Goal: Task Accomplishment & Management: Use online tool/utility

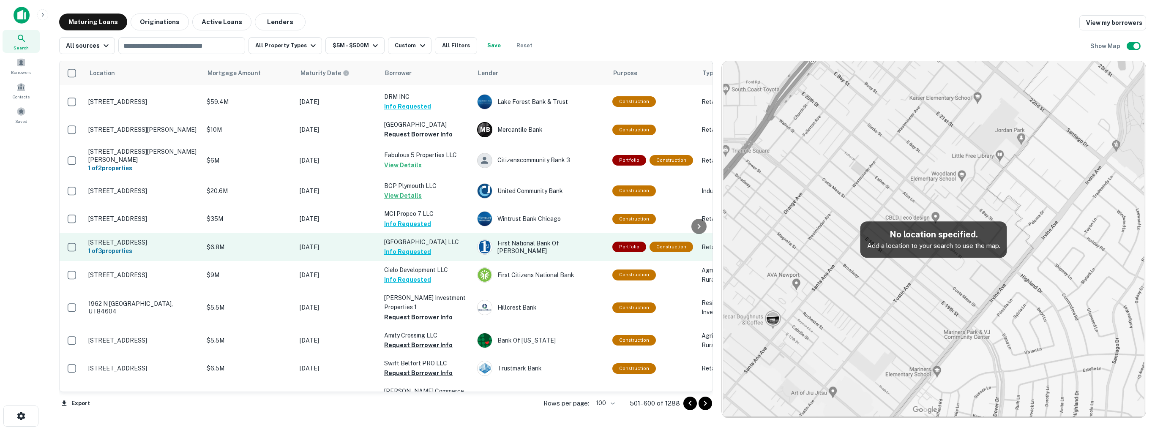
scroll to position [2313, 0]
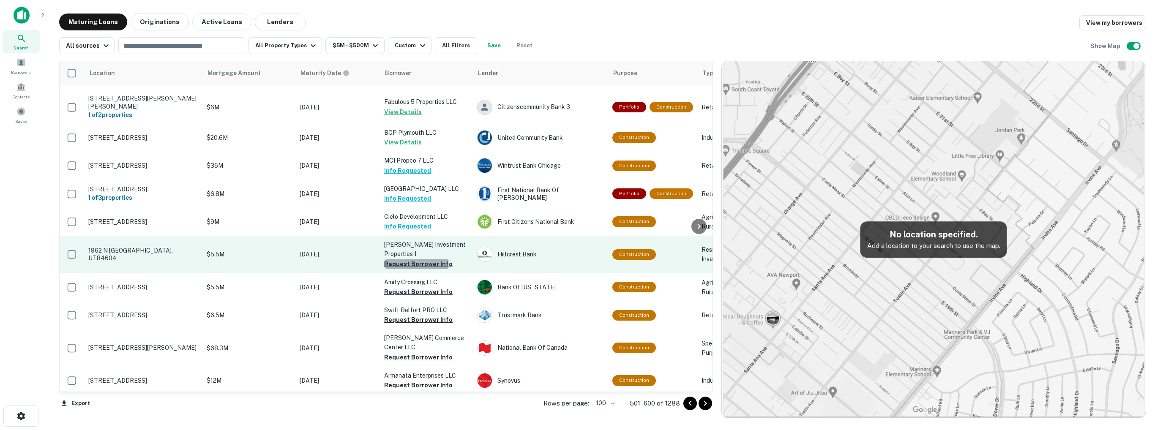
click at [402, 259] on button "Request Borrower Info" at bounding box center [418, 264] width 68 height 10
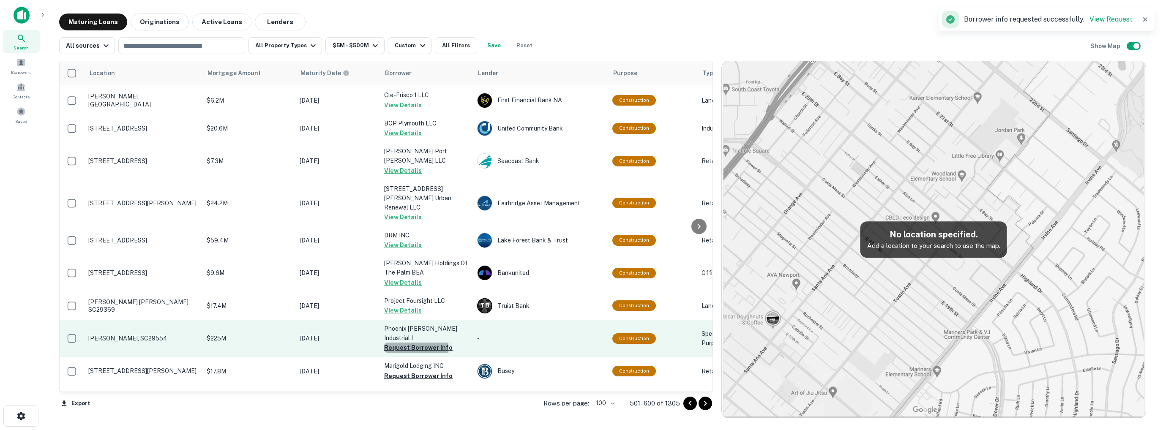
click at [411, 343] on button "Request Borrower Info" at bounding box center [418, 348] width 68 height 10
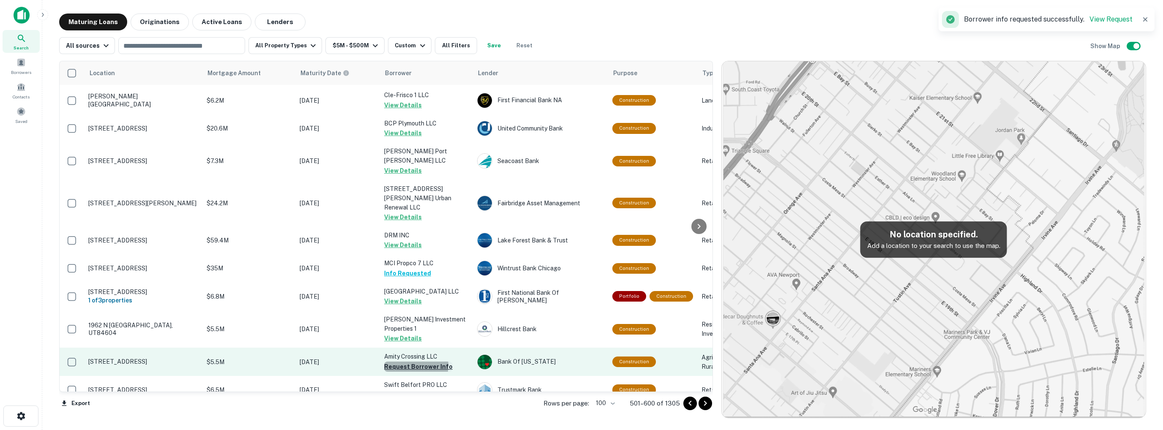
click at [411, 362] on button "Request Borrower Info" at bounding box center [418, 367] width 68 height 10
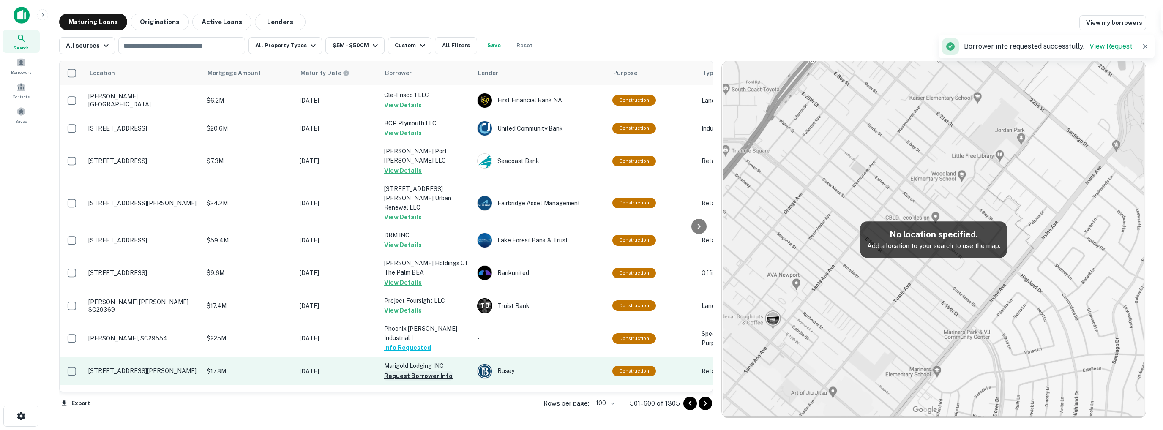
click at [409, 371] on button "Request Borrower Info" at bounding box center [418, 376] width 68 height 10
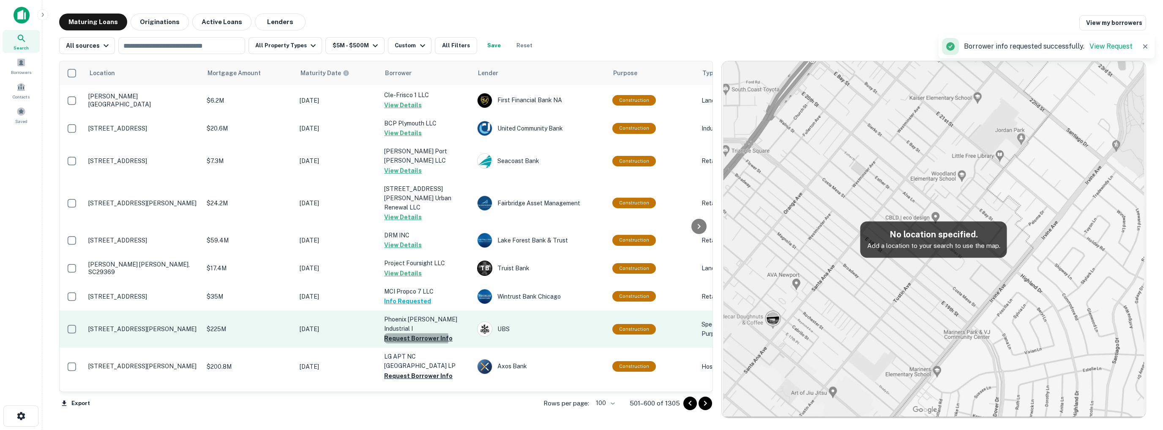
click at [407, 333] on button "Request Borrower Info" at bounding box center [418, 338] width 68 height 10
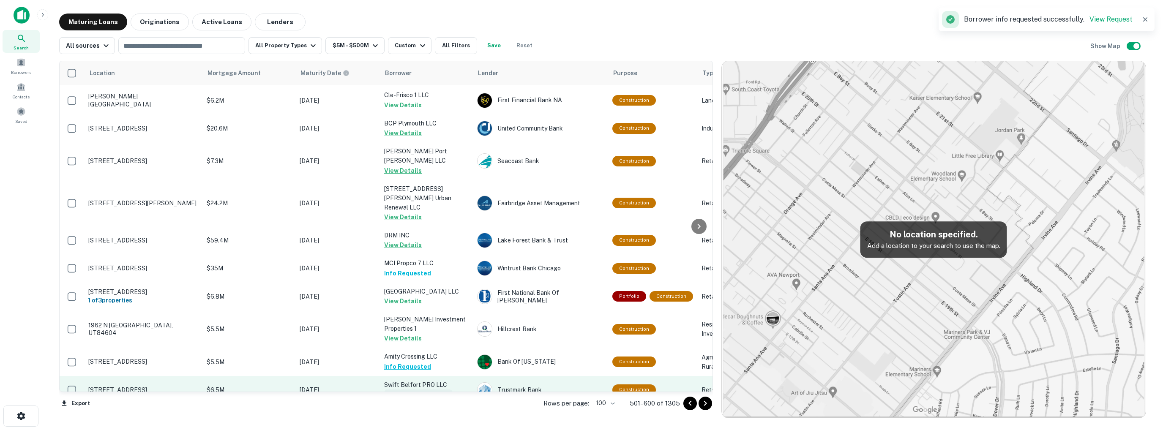
click at [407, 390] on button "Request Borrower Info" at bounding box center [418, 395] width 68 height 10
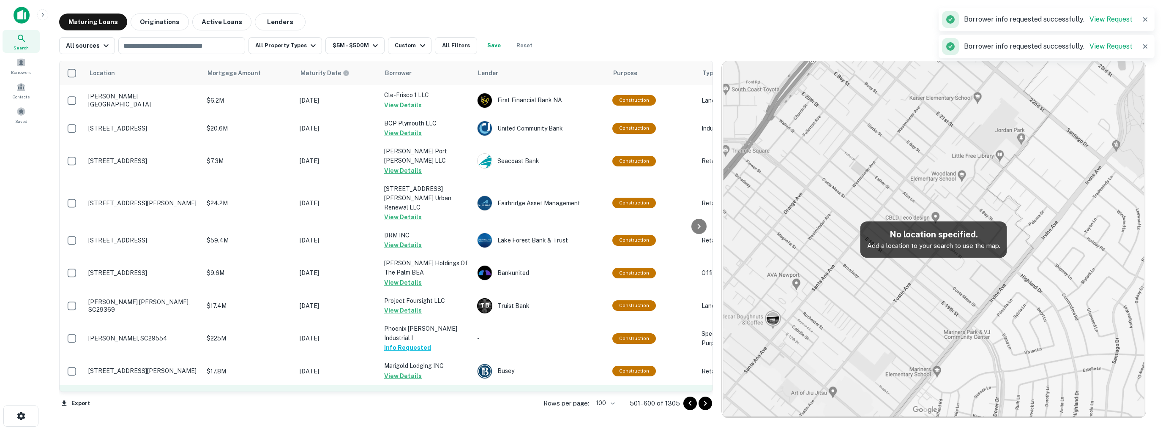
click at [400, 408] on button "Request Borrower Info" at bounding box center [418, 413] width 68 height 10
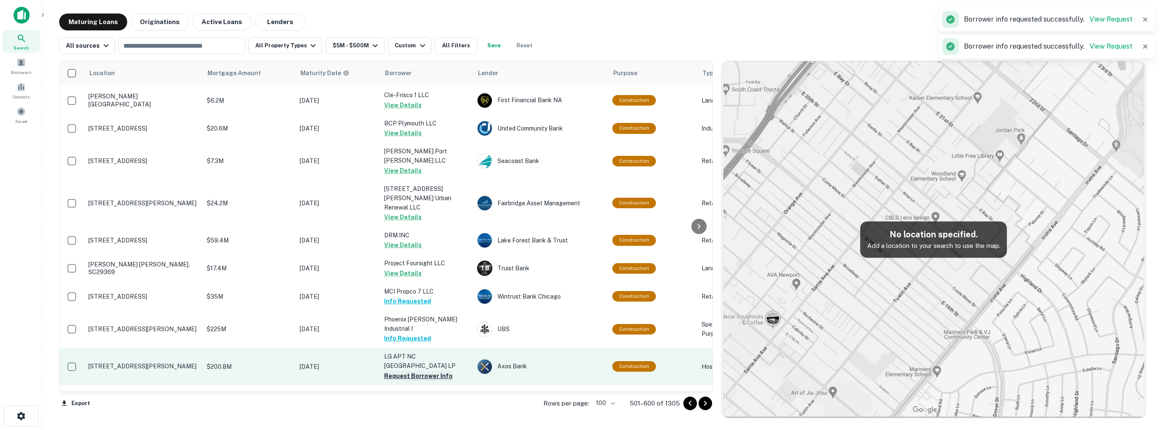
click at [412, 371] on button "Request Borrower Info" at bounding box center [418, 376] width 68 height 10
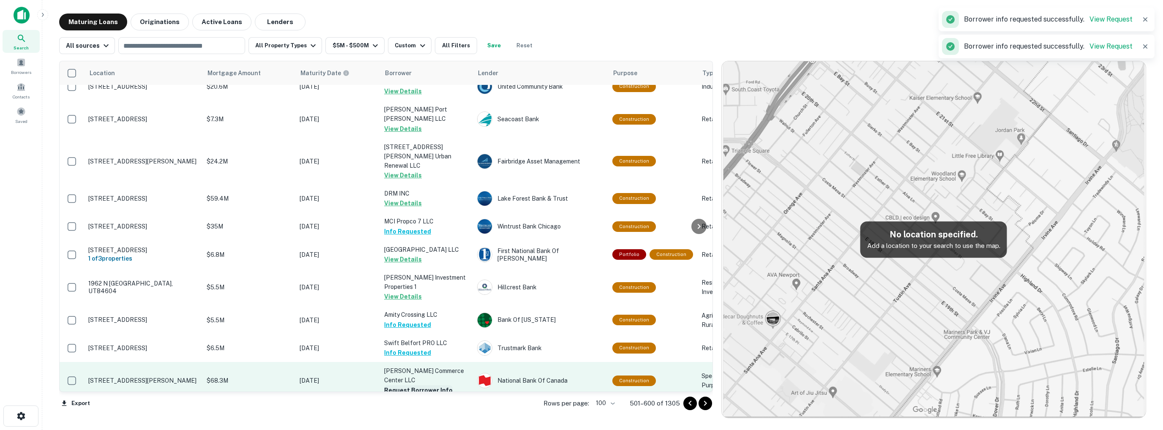
scroll to position [2356, 0]
click at [402, 385] on button "Request Borrower Info" at bounding box center [418, 390] width 68 height 10
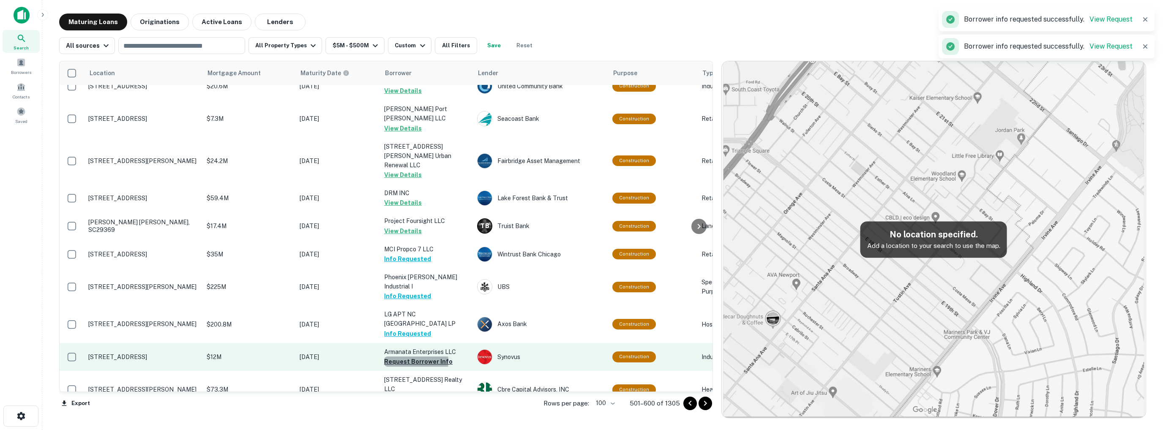
click at [407, 357] on button "Request Borrower Info" at bounding box center [418, 362] width 68 height 10
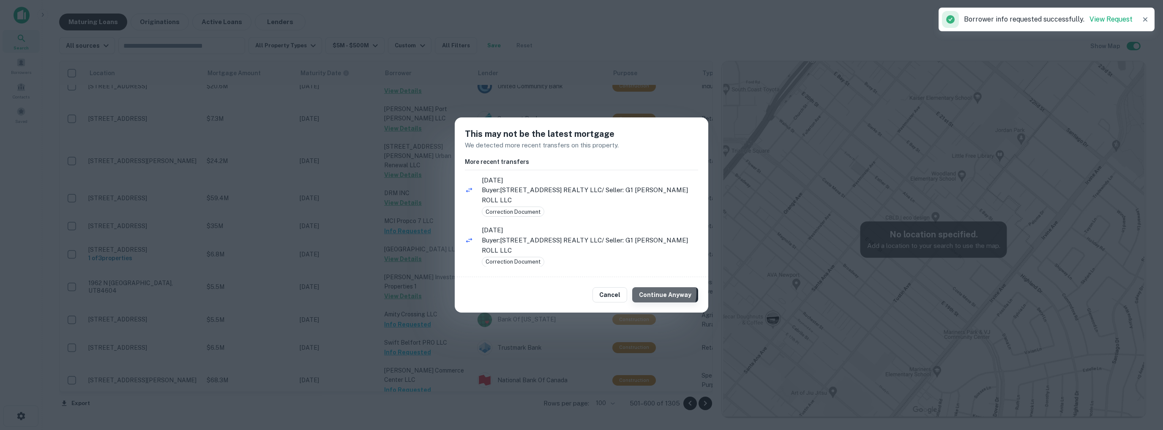
click at [651, 292] on button "Continue Anyway" at bounding box center [665, 294] width 66 height 15
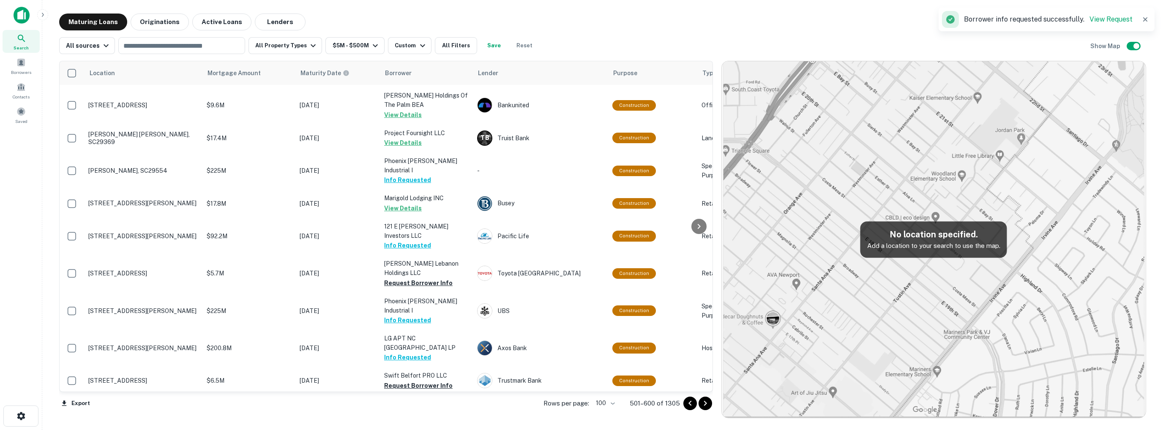
scroll to position [2482, 0]
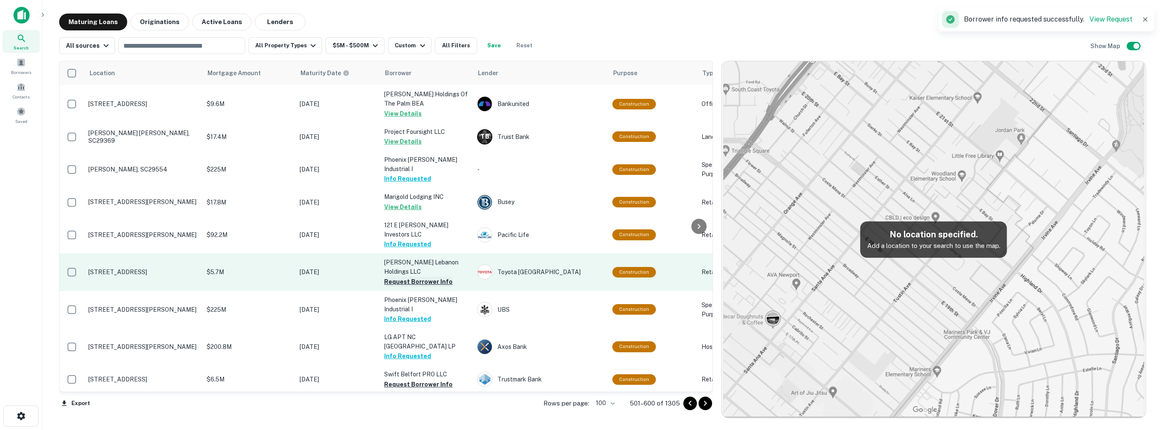
click at [412, 277] on button "Request Borrower Info" at bounding box center [418, 282] width 68 height 10
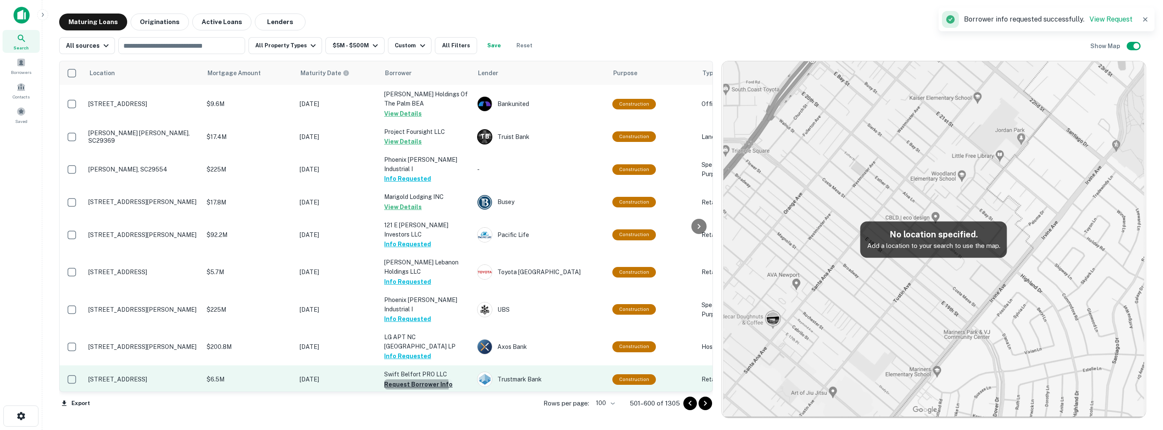
click at [414, 379] on button "Request Borrower Info" at bounding box center [418, 384] width 68 height 10
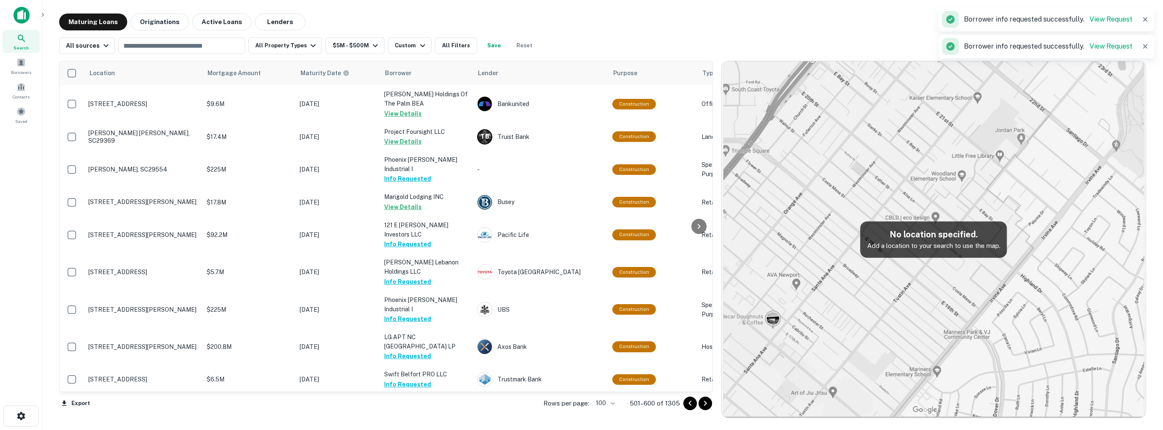
click at [413, 407] on button "Request Borrower Info" at bounding box center [418, 412] width 68 height 10
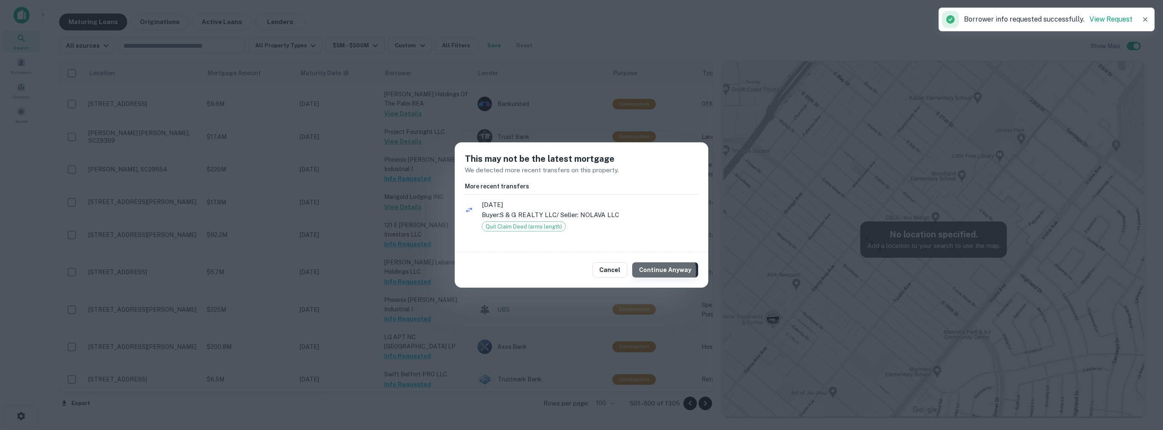
drag, startPoint x: 658, startPoint y: 271, endPoint x: 650, endPoint y: 271, distance: 8.0
click at [658, 270] on button "Continue Anyway" at bounding box center [665, 269] width 66 height 15
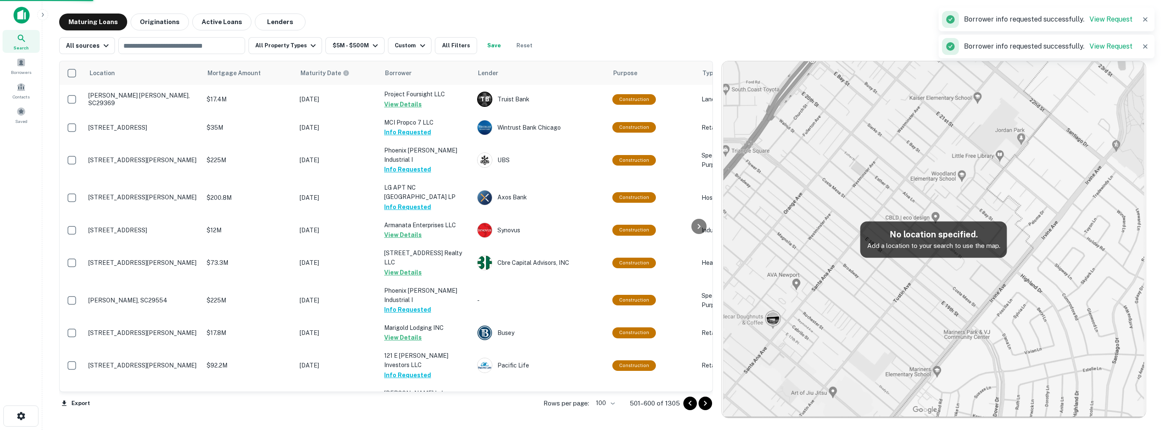
scroll to position [2473, 0]
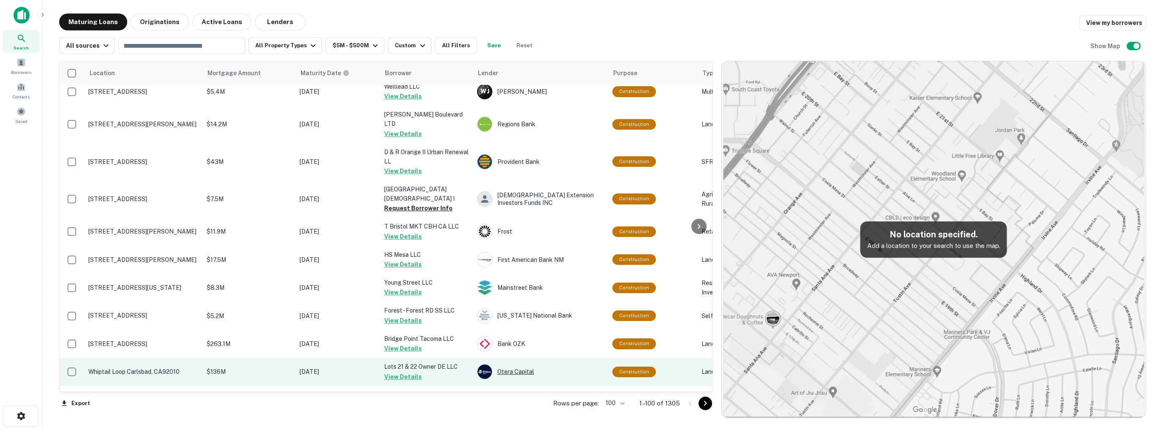
scroll to position [2667, 0]
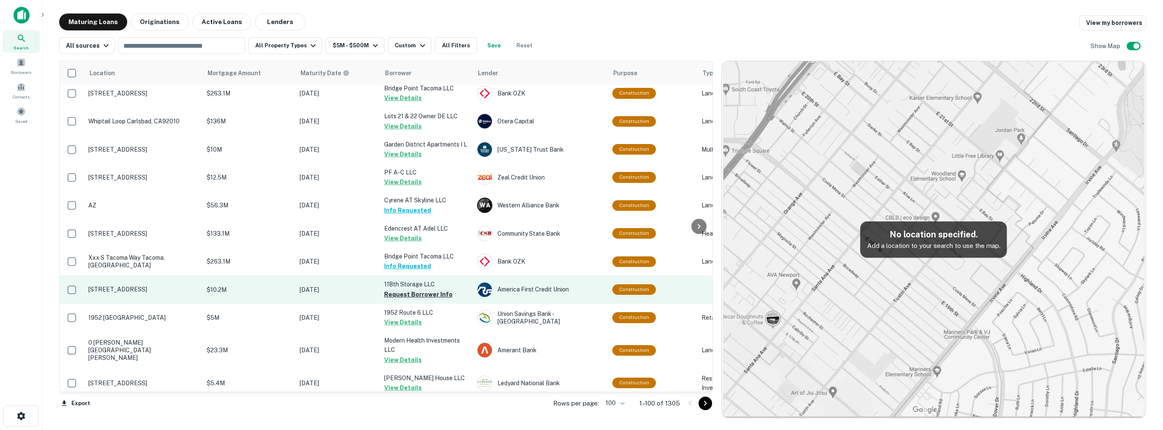
click at [398, 289] on button "Request Borrower Info" at bounding box center [418, 294] width 68 height 10
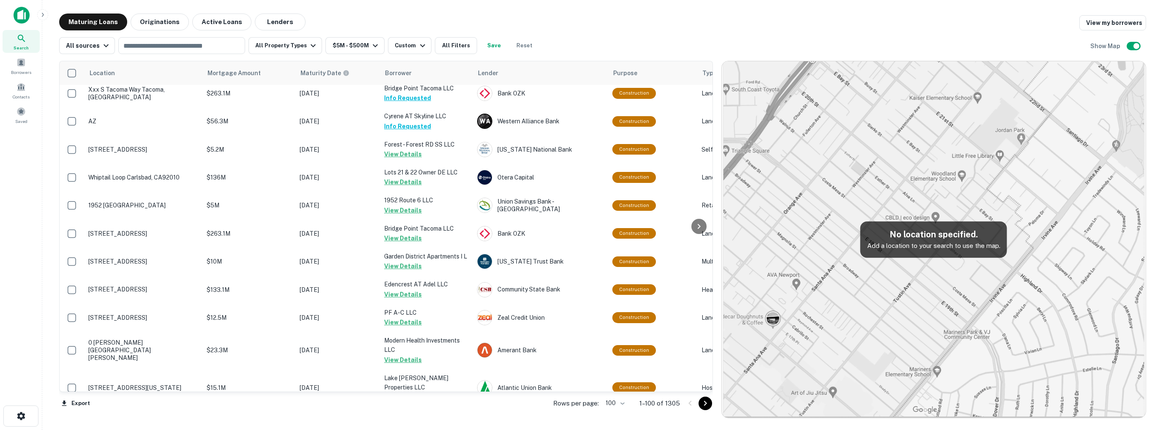
click at [706, 402] on icon "Go to next page" at bounding box center [704, 403] width 3 height 5
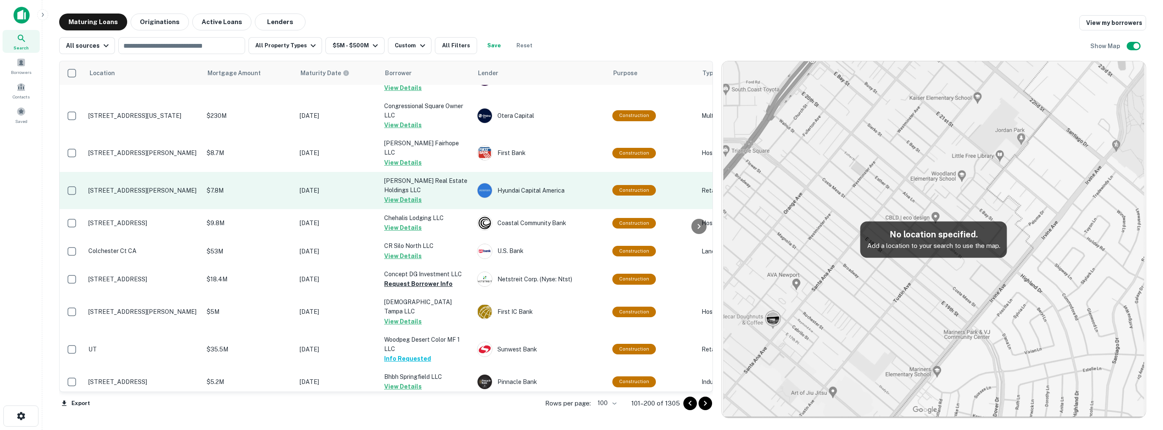
scroll to position [1141, 0]
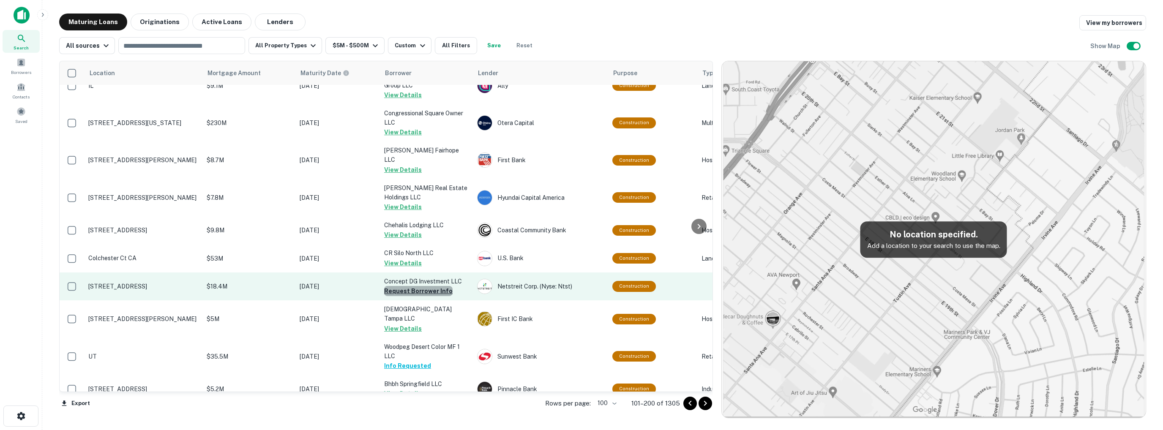
click at [419, 286] on button "Request Borrower Info" at bounding box center [418, 291] width 68 height 10
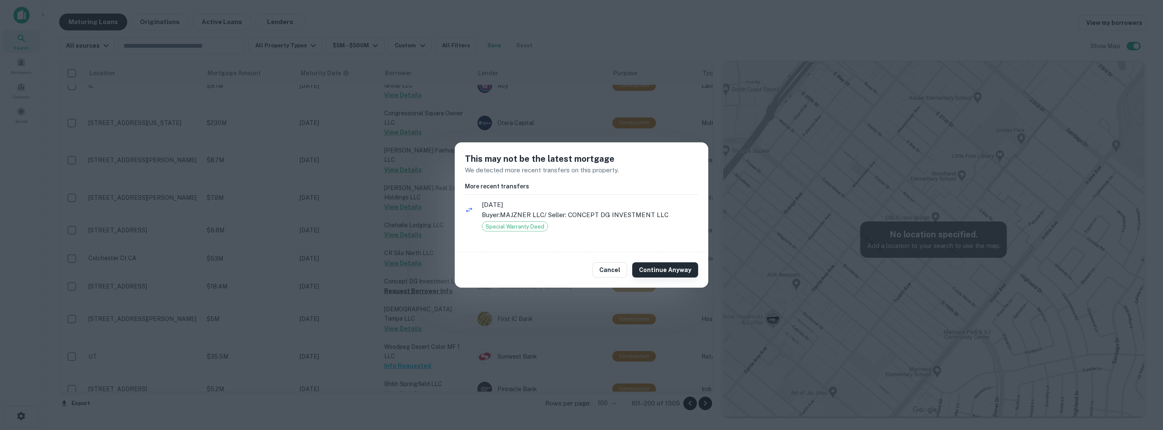
click at [657, 267] on button "Continue Anyway" at bounding box center [665, 269] width 66 height 15
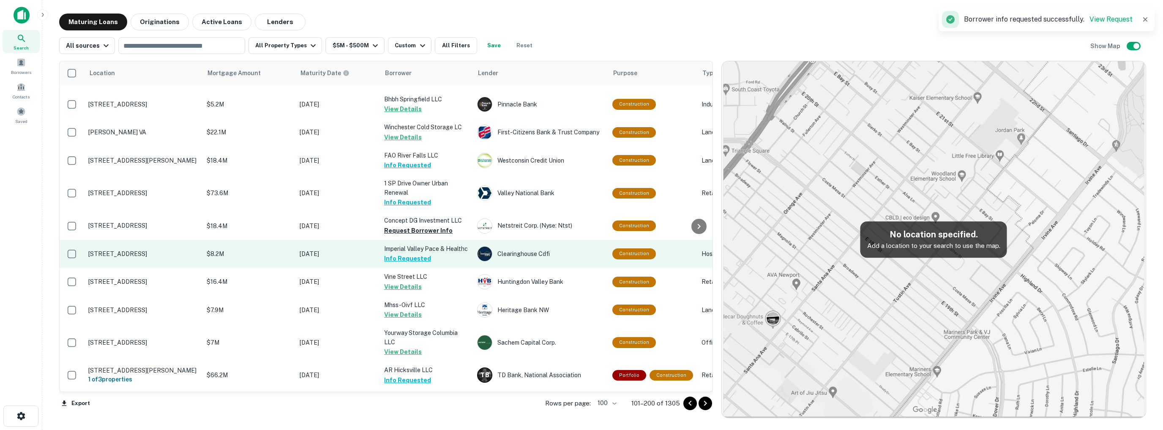
scroll to position [1436, 0]
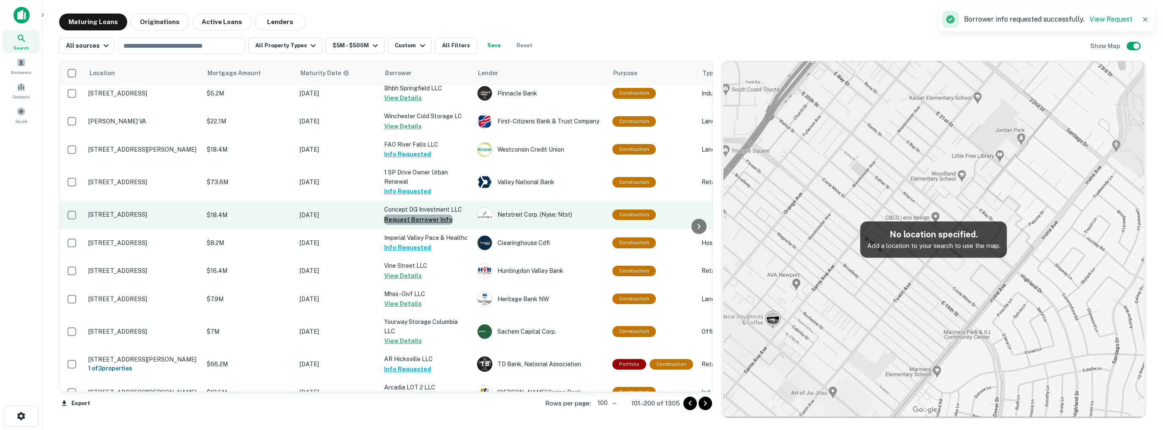
click at [422, 215] on button "Request Borrower Info" at bounding box center [418, 220] width 68 height 10
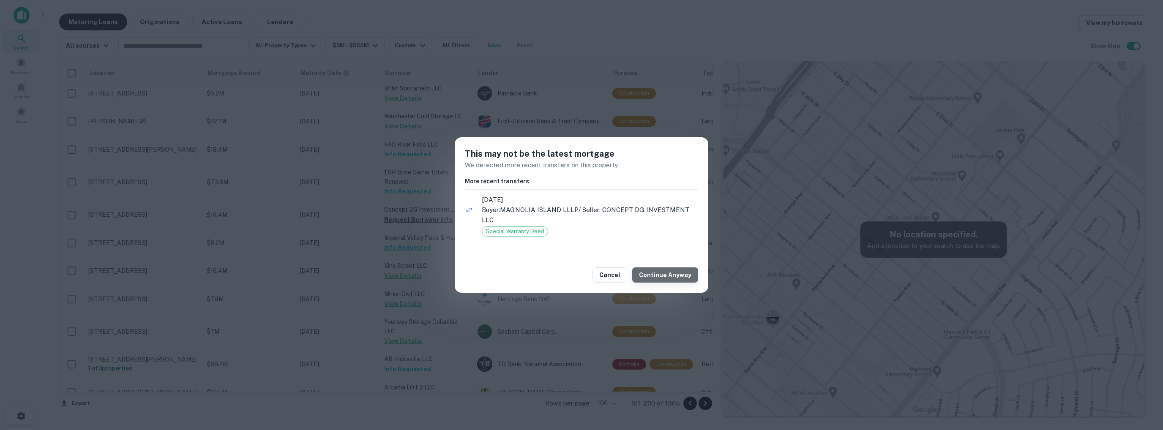
click at [675, 278] on button "Continue Anyway" at bounding box center [665, 274] width 66 height 15
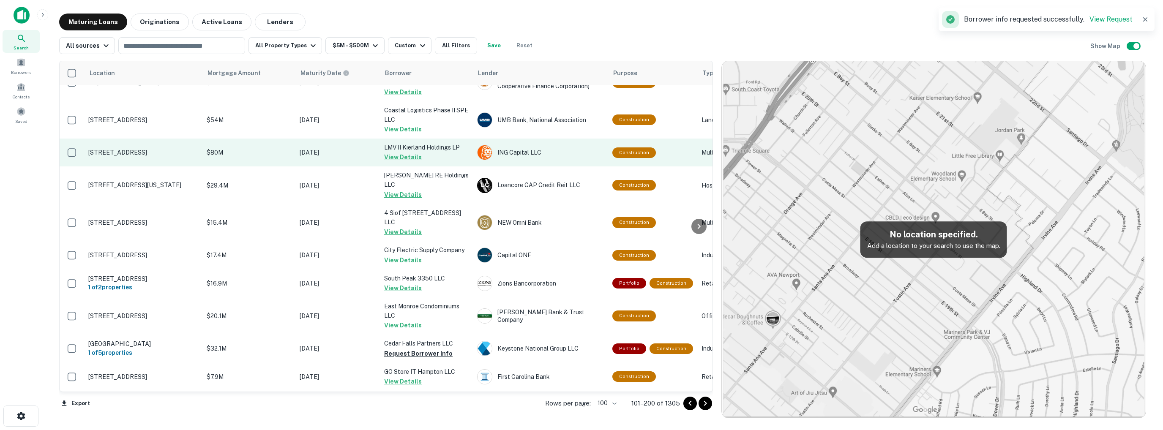
scroll to position [2028, 0]
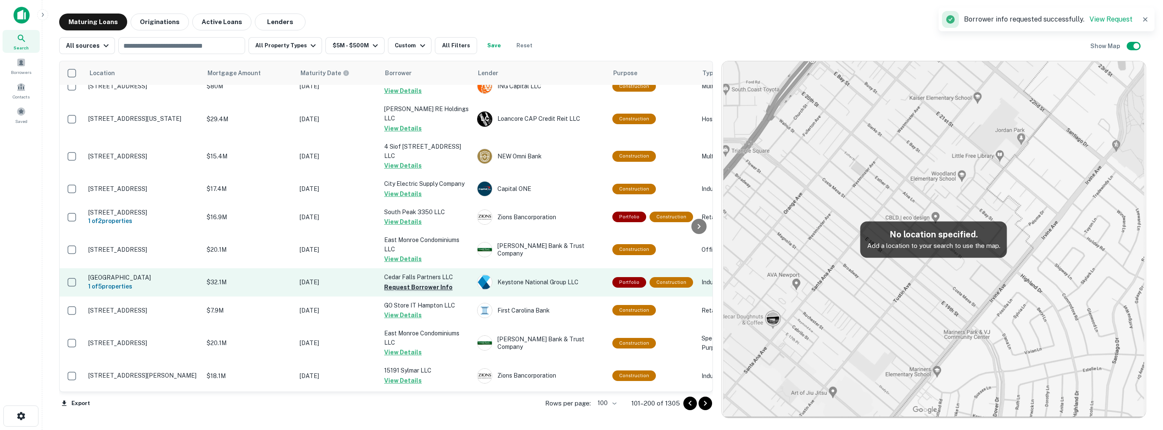
click at [422, 282] on button "Request Borrower Info" at bounding box center [418, 287] width 68 height 10
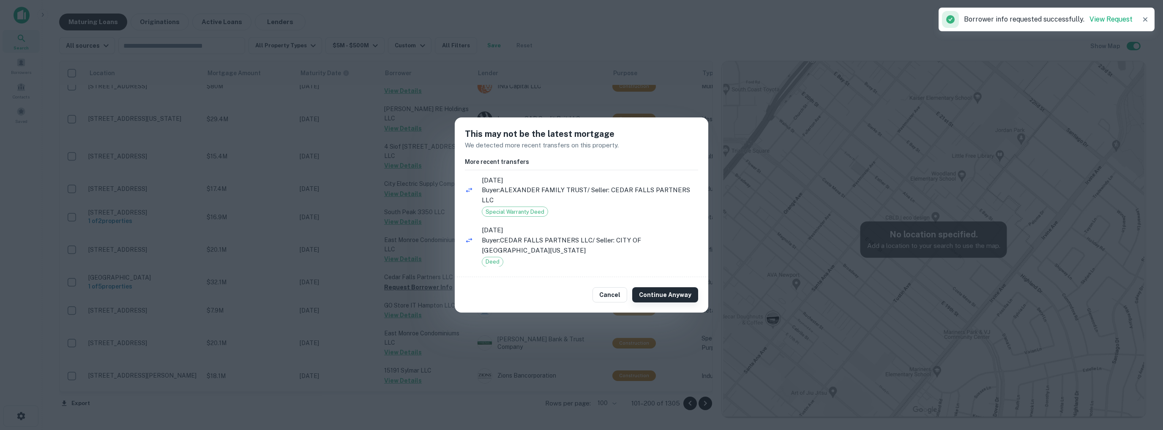
click at [669, 296] on button "Continue Anyway" at bounding box center [665, 294] width 66 height 15
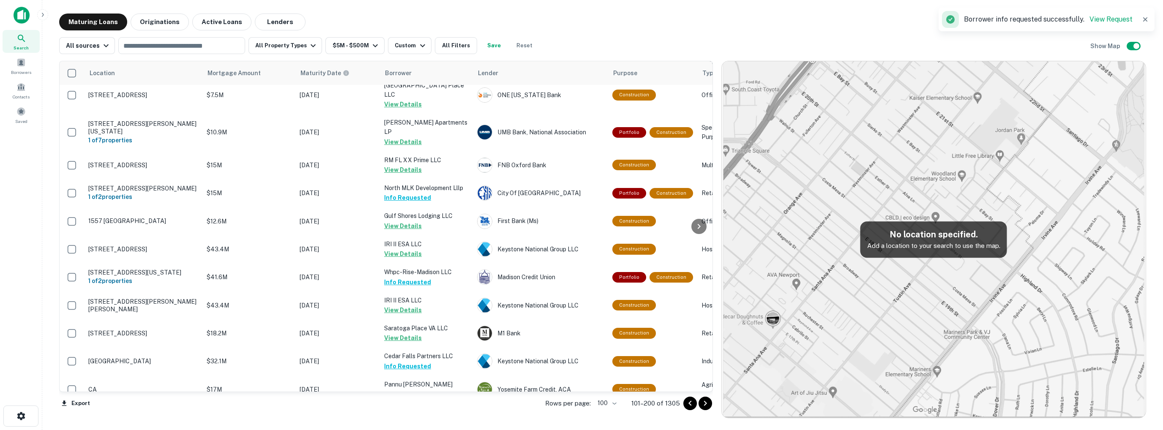
scroll to position [2674, 0]
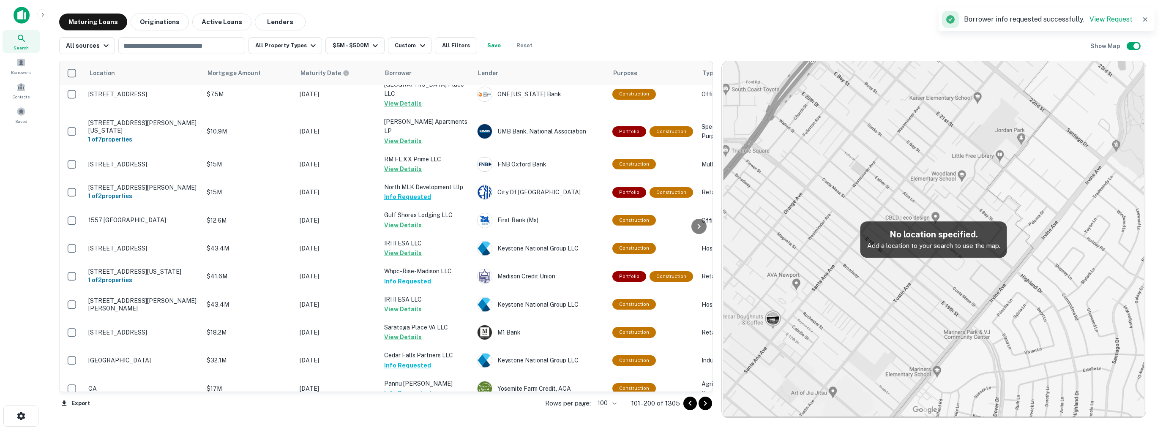
click at [707, 403] on icon "Go to next page" at bounding box center [705, 403] width 10 height 10
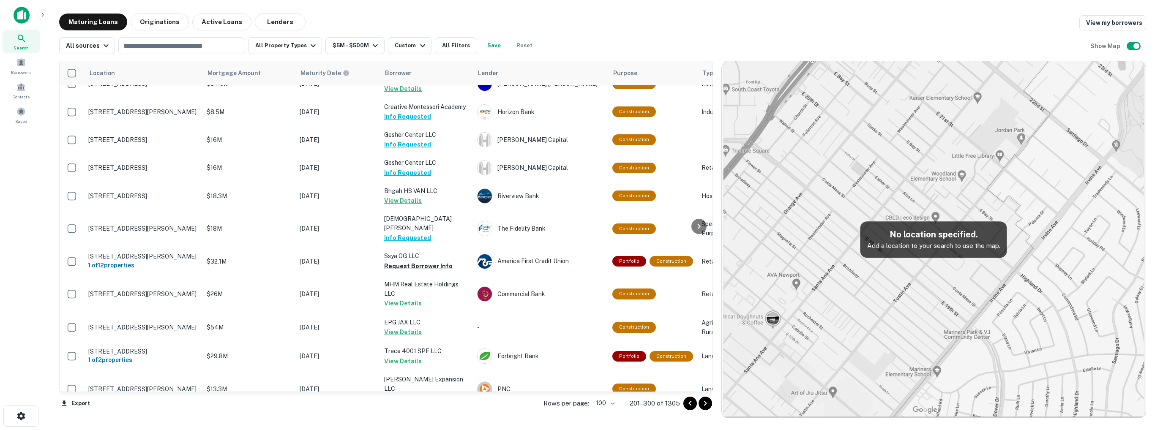
scroll to position [2197, 0]
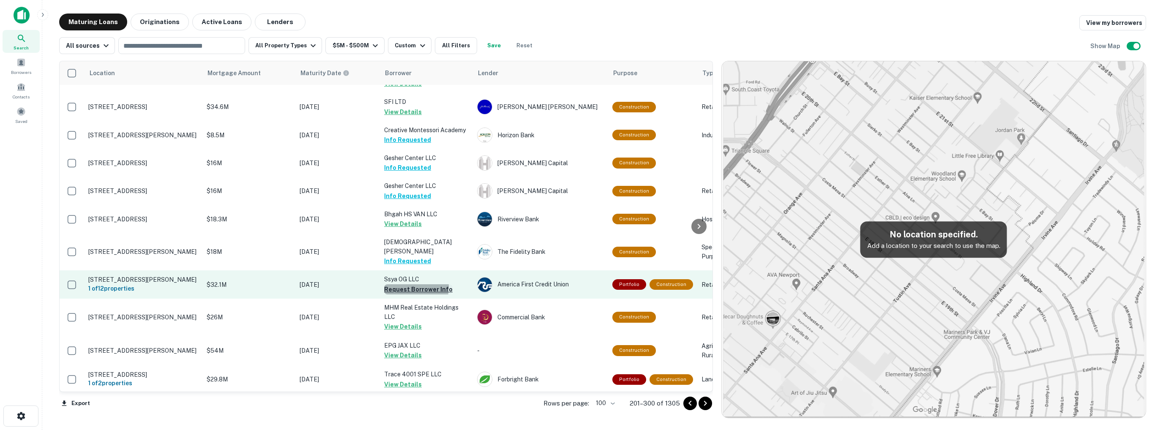
click at [400, 284] on button "Request Borrower Info" at bounding box center [418, 289] width 68 height 10
click at [400, 270] on td "Ssya OG LLC Request Borrower Info" at bounding box center [426, 284] width 93 height 28
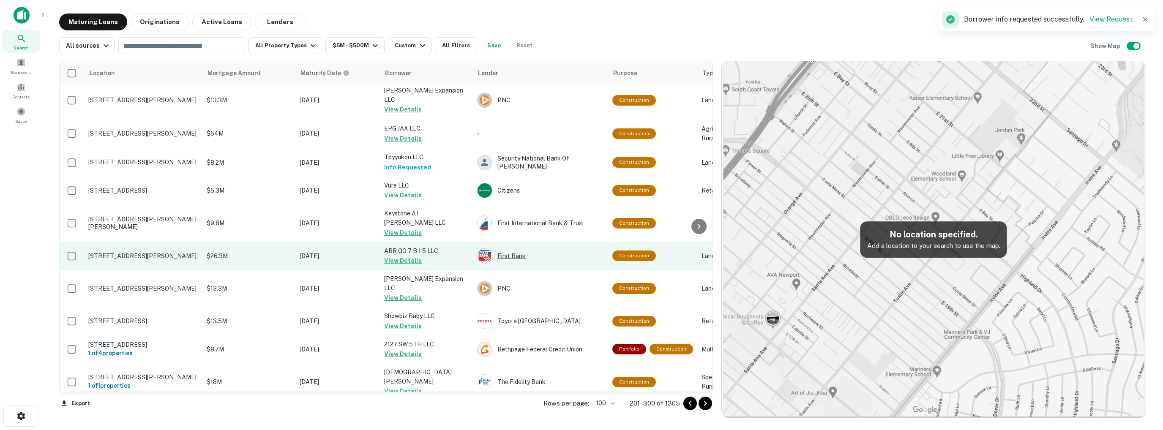
scroll to position [2768, 0]
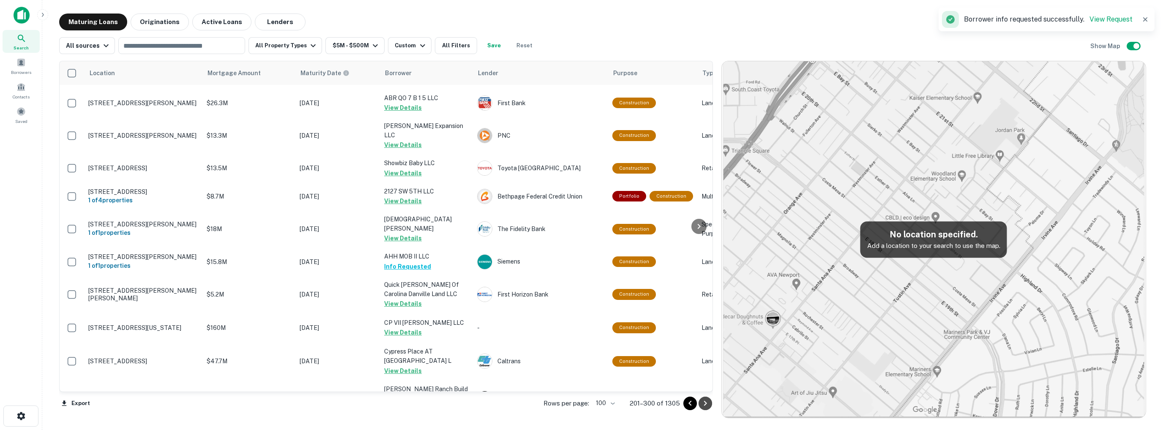
click at [707, 405] on icon "Go to next page" at bounding box center [705, 403] width 10 height 10
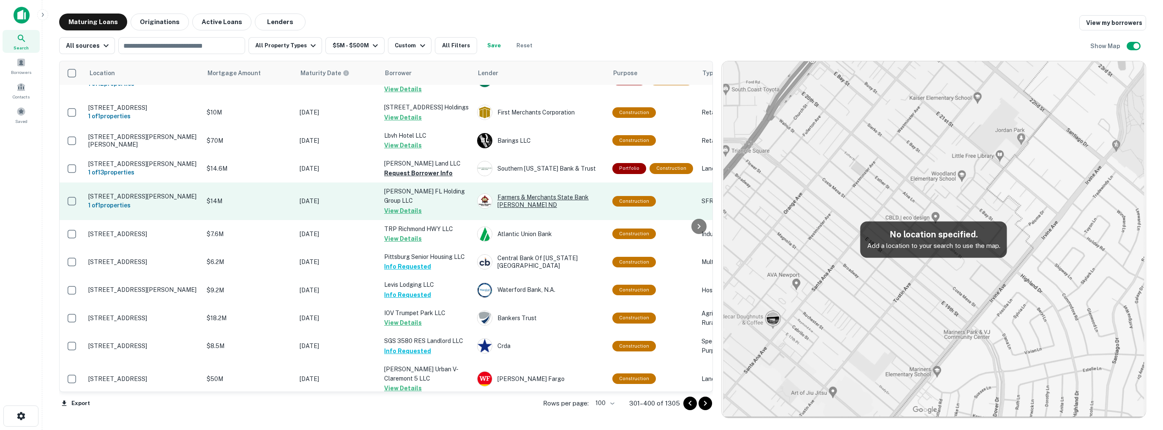
scroll to position [1098, 0]
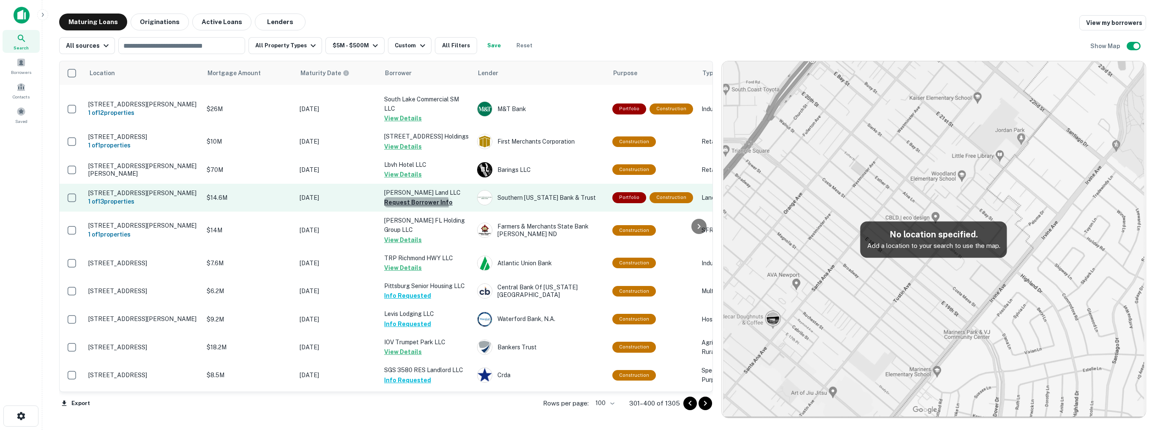
click at [412, 197] on button "Request Borrower Info" at bounding box center [418, 202] width 68 height 10
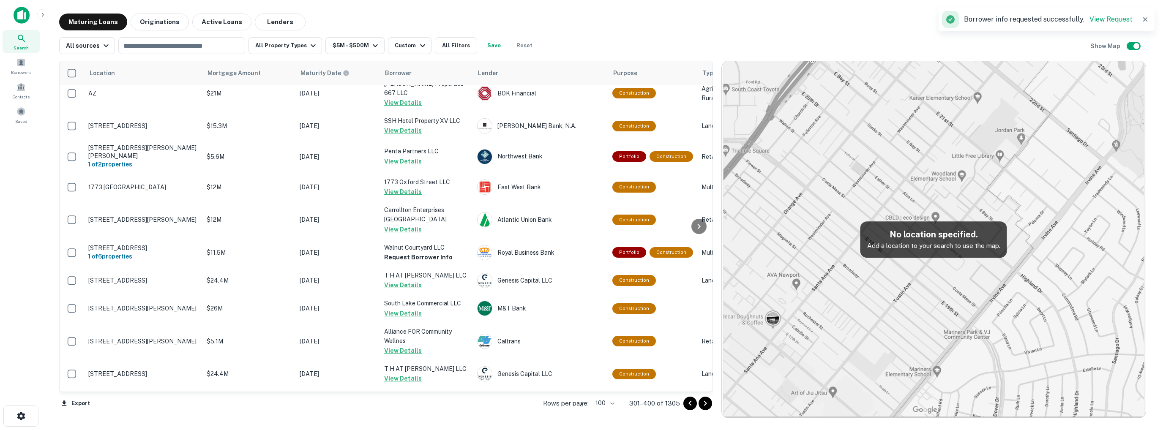
scroll to position [1975, 0]
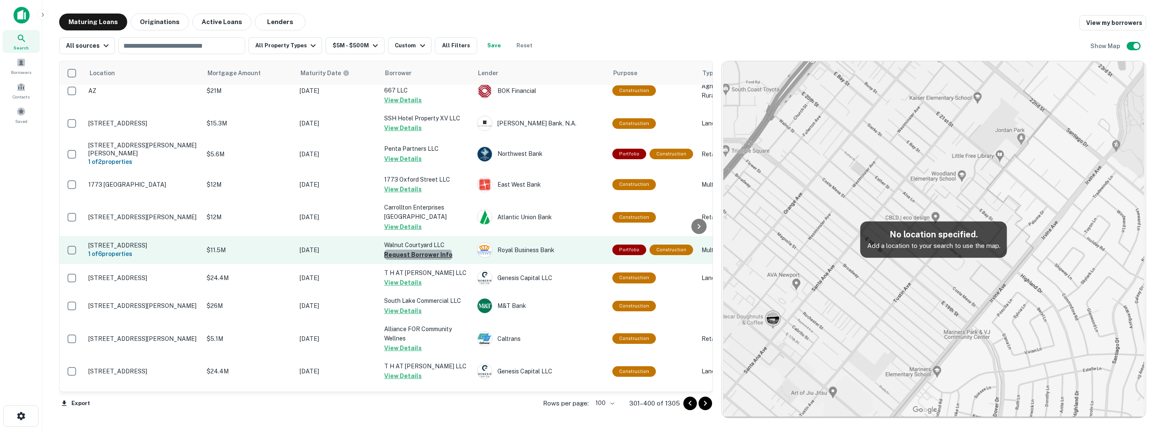
click at [417, 250] on button "Request Borrower Info" at bounding box center [418, 255] width 68 height 10
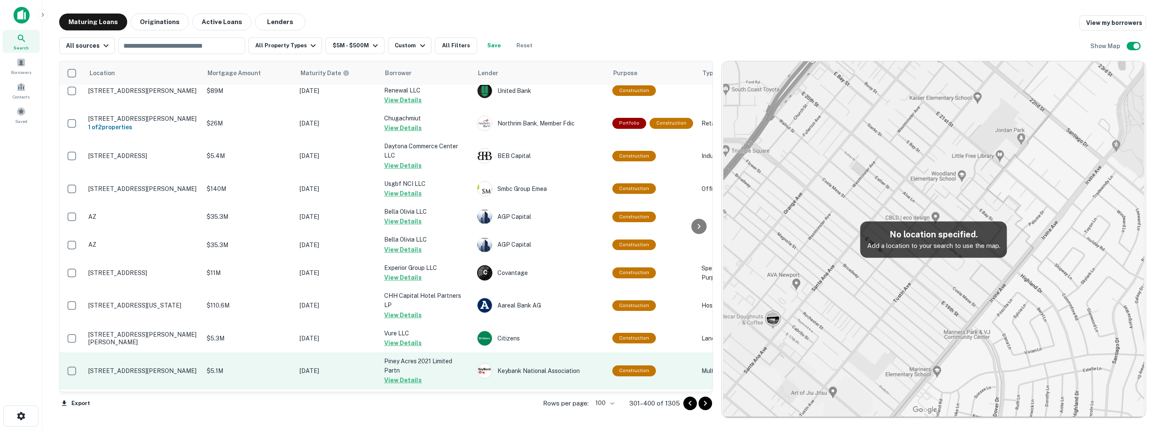
scroll to position [2729, 0]
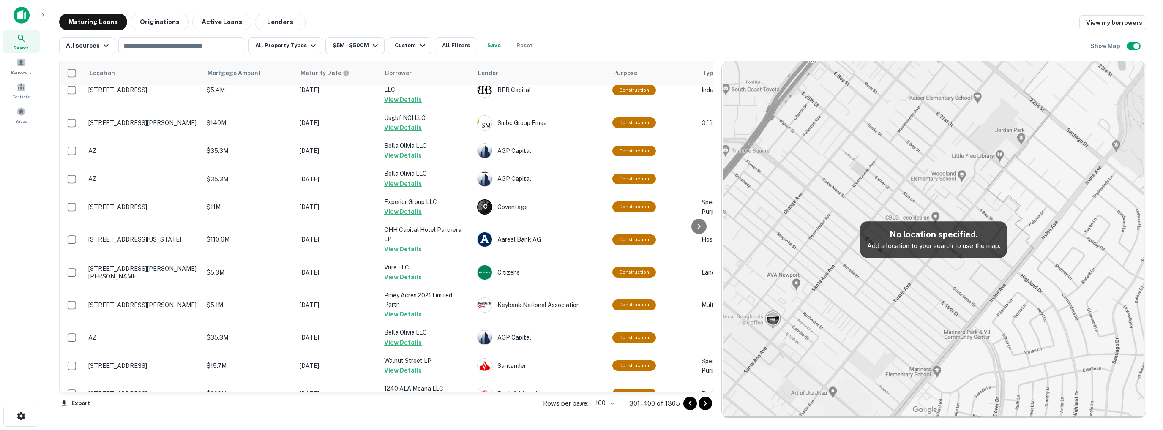
click at [705, 403] on icon "Go to next page" at bounding box center [704, 403] width 3 height 5
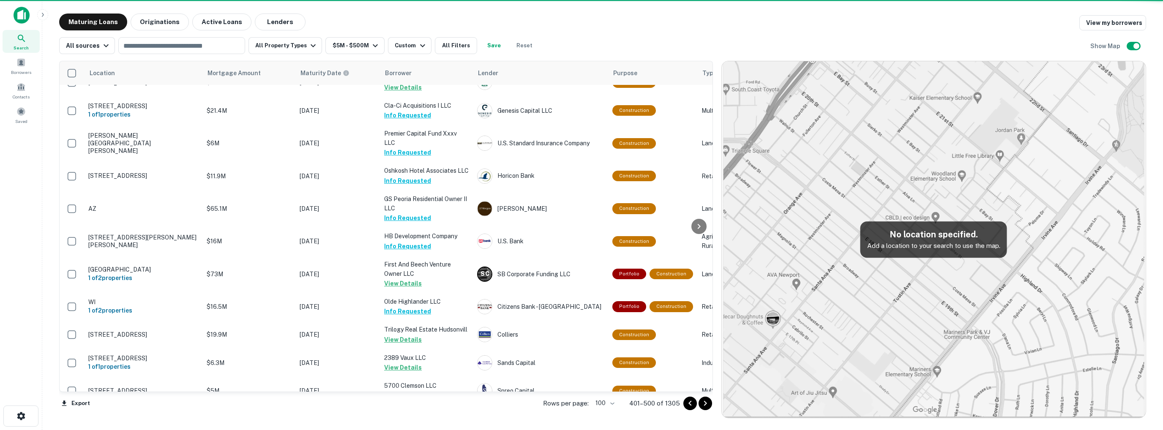
scroll to position [2681, 0]
